Goal: Find specific page/section: Find specific page/section

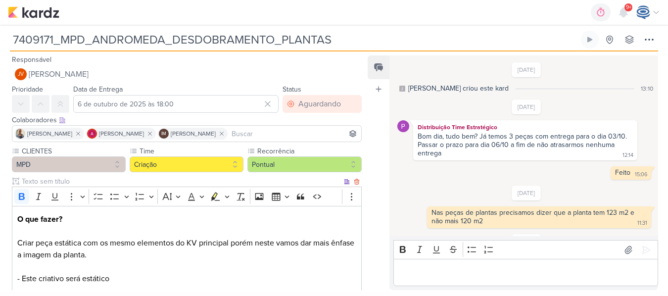
scroll to position [211, 0]
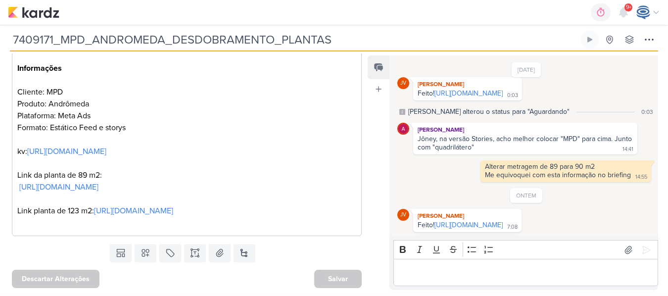
click at [176, 102] on p "O que fazer? Criar peça estática com os mesmo elementos do KV principal porém n…" at bounding box center [186, 104] width 339 height 250
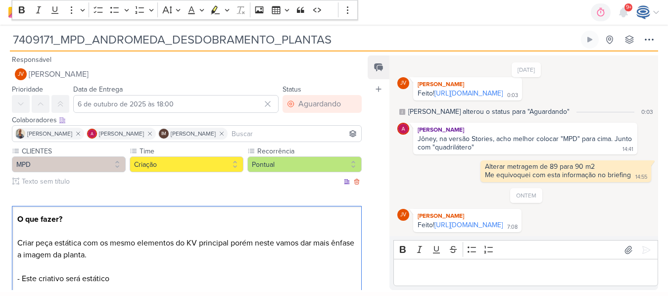
scroll to position [246, 0]
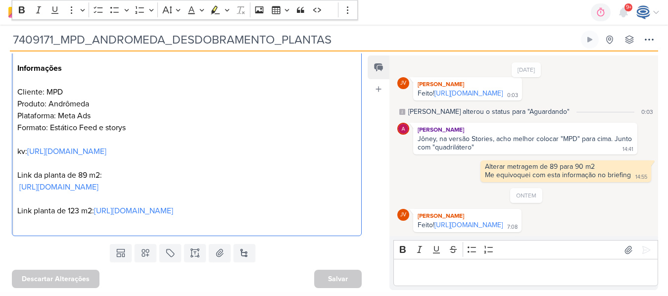
click at [449, 273] on p "Editor editing area: main" at bounding box center [526, 273] width 254 height 12
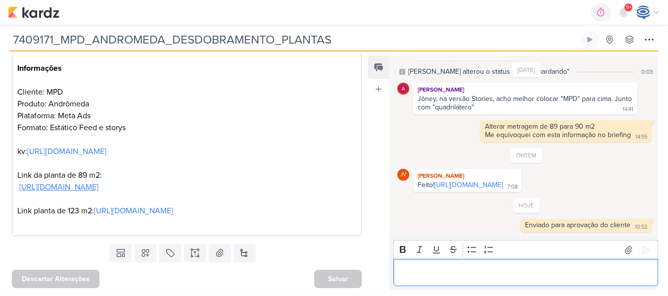
scroll to position [0, 0]
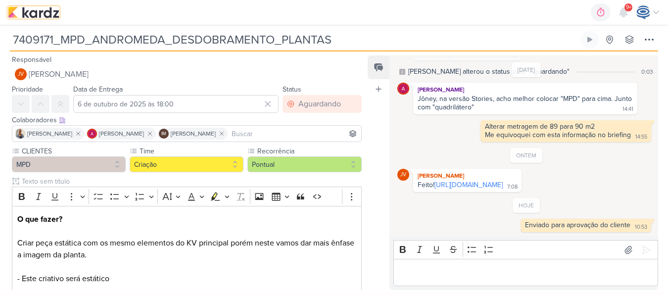
click at [48, 11] on img at bounding box center [33, 12] width 51 height 12
